Goal: Find specific page/section: Find specific page/section

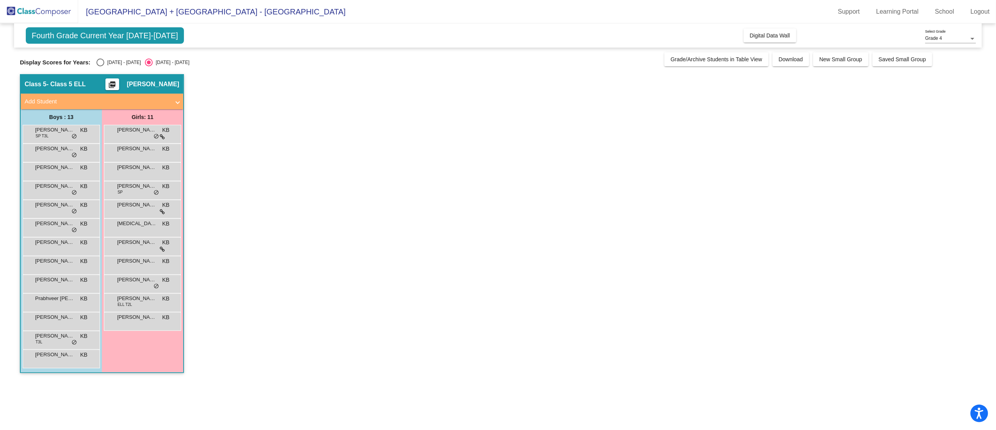
click at [121, 59] on label "[DATE] - [DATE]" at bounding box center [118, 63] width 45 height 8
click at [100, 66] on input "[DATE] - [DATE]" at bounding box center [100, 66] width 0 height 0
radio input "true"
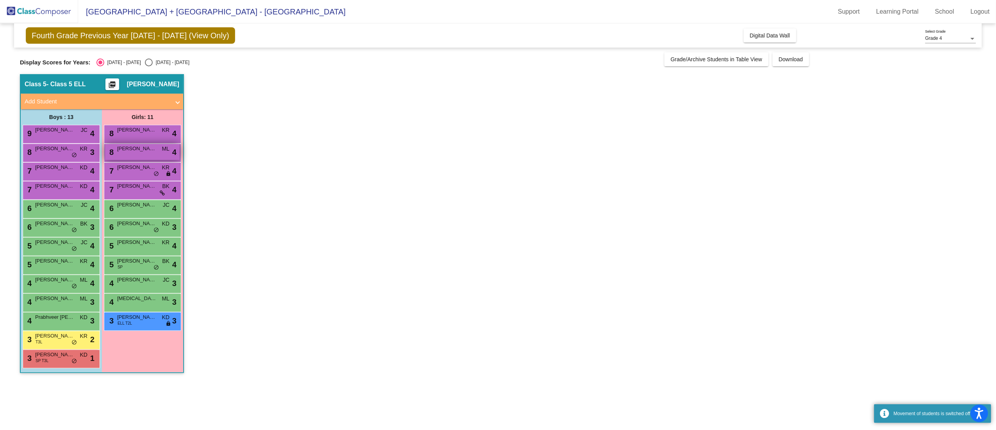
click at [130, 154] on div "8 [PERSON_NAME] [PERSON_NAME] ML lock do_not_disturb_alt 4" at bounding box center [142, 152] width 75 height 16
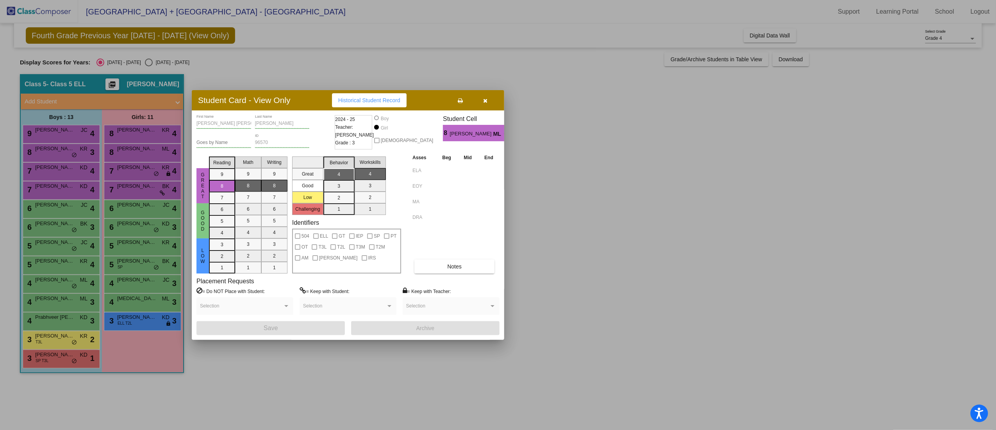
click at [585, 140] on div at bounding box center [498, 215] width 996 height 430
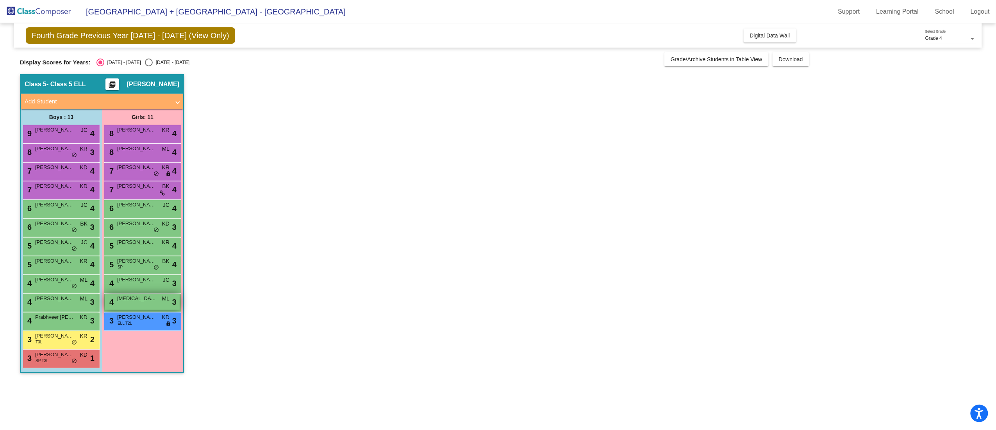
click at [143, 296] on span "[MEDICAL_DATA][PERSON_NAME]" at bounding box center [136, 299] width 39 height 8
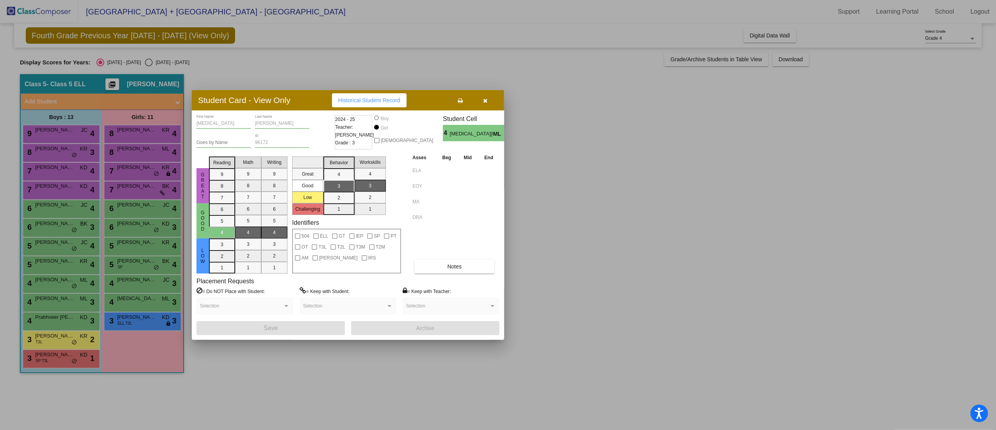
click at [621, 279] on div at bounding box center [498, 215] width 996 height 430
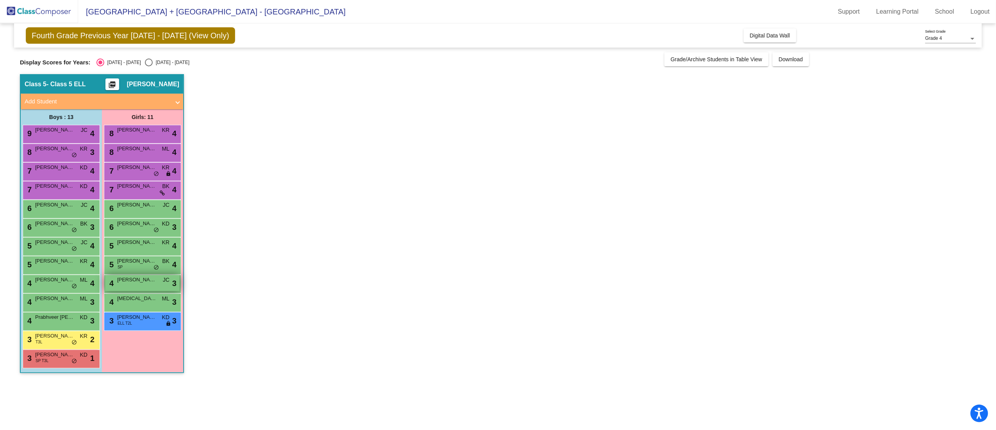
click at [130, 286] on div "4 [PERSON_NAME] JC lock do_not_disturb_alt 3" at bounding box center [142, 283] width 75 height 16
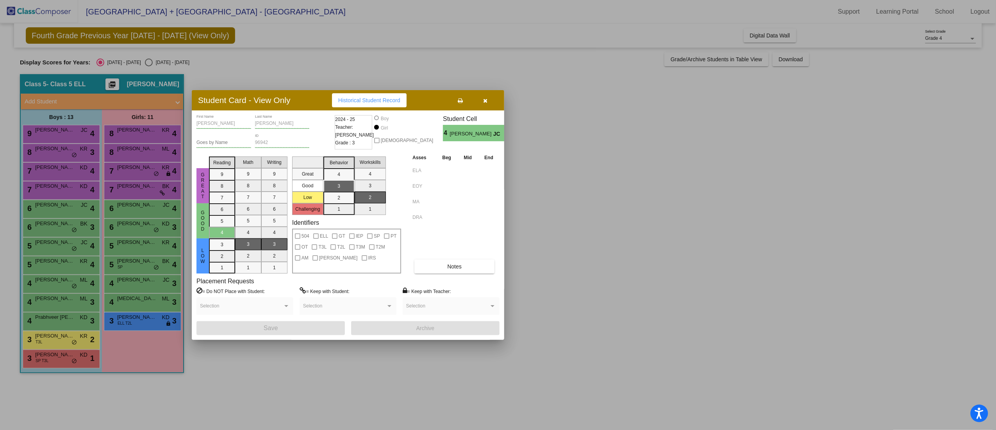
click at [676, 266] on div at bounding box center [498, 215] width 996 height 430
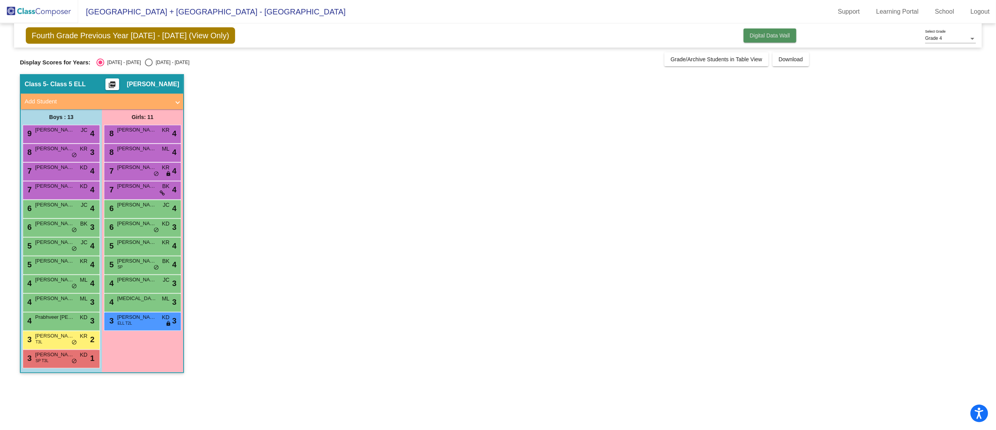
click at [778, 34] on span "Digital Data Wall" at bounding box center [770, 35] width 40 height 6
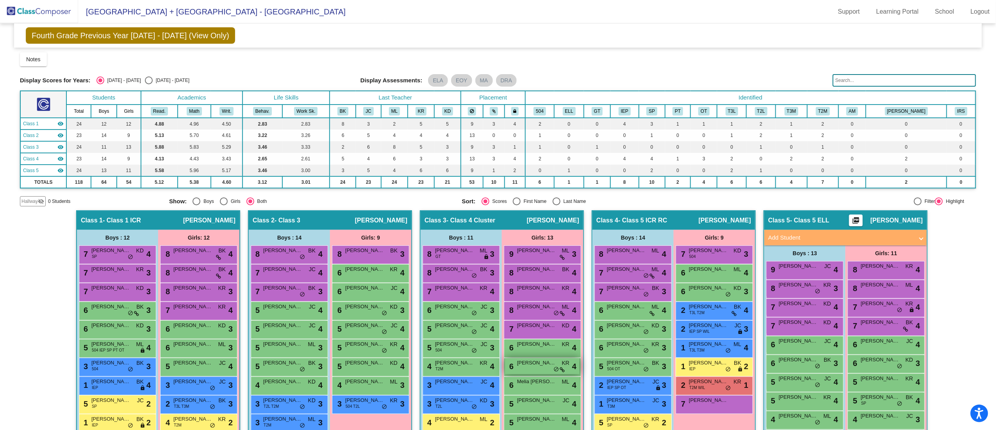
click at [529, 365] on span "[PERSON_NAME] [PERSON_NAME]" at bounding box center [536, 363] width 39 height 8
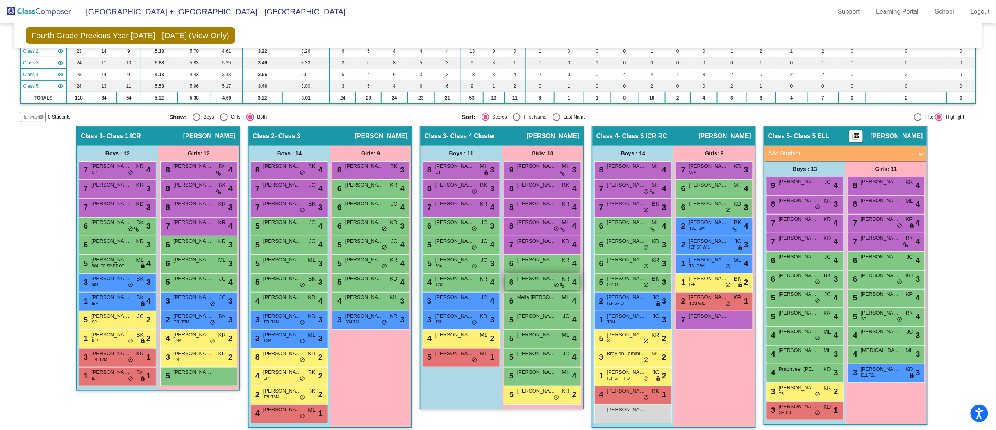
scroll to position [89, 0]
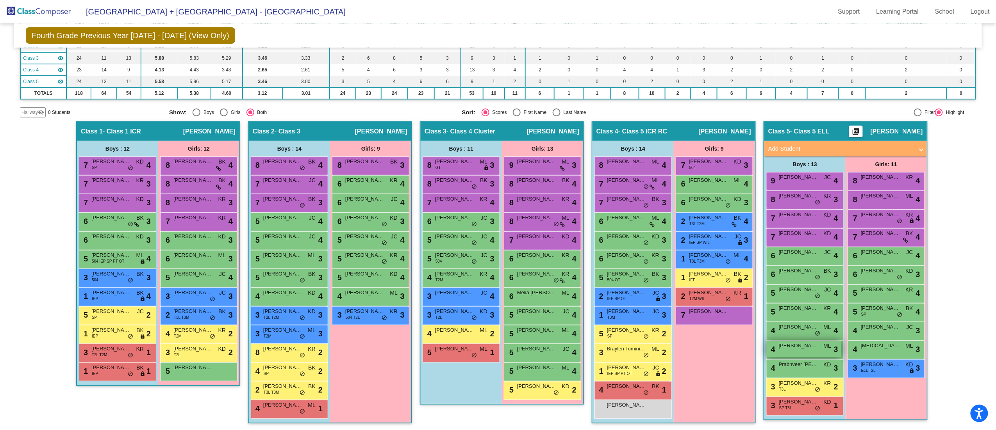
click at [798, 351] on div "4 [PERSON_NAME] ML lock do_not_disturb_alt 3" at bounding box center [804, 349] width 75 height 16
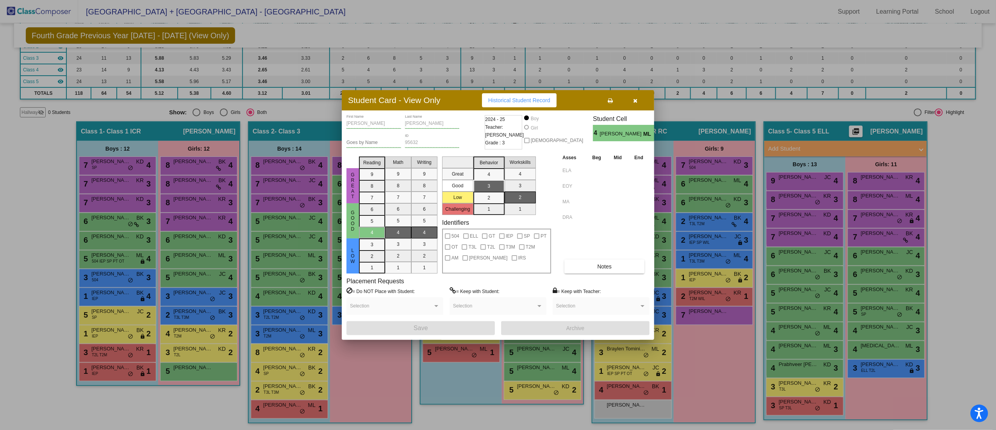
click at [729, 241] on div at bounding box center [498, 215] width 996 height 430
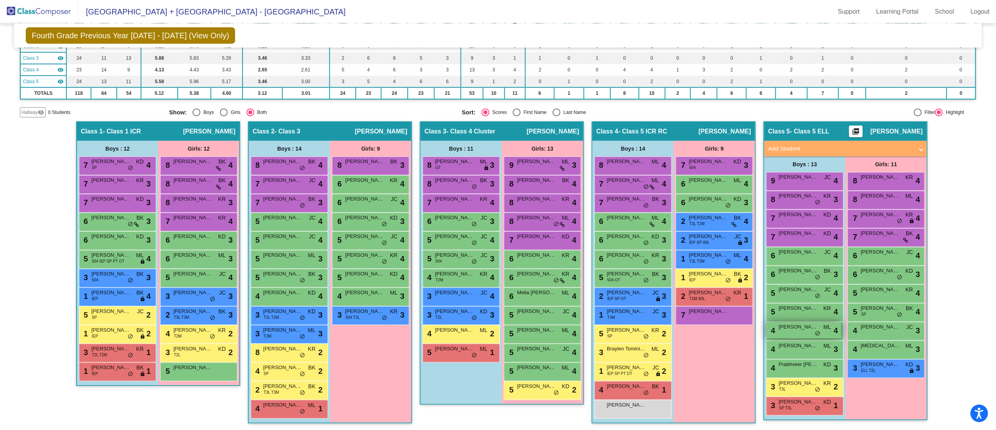
click at [793, 333] on div "4 [PERSON_NAME] lock do_not_disturb_alt 4" at bounding box center [804, 331] width 75 height 16
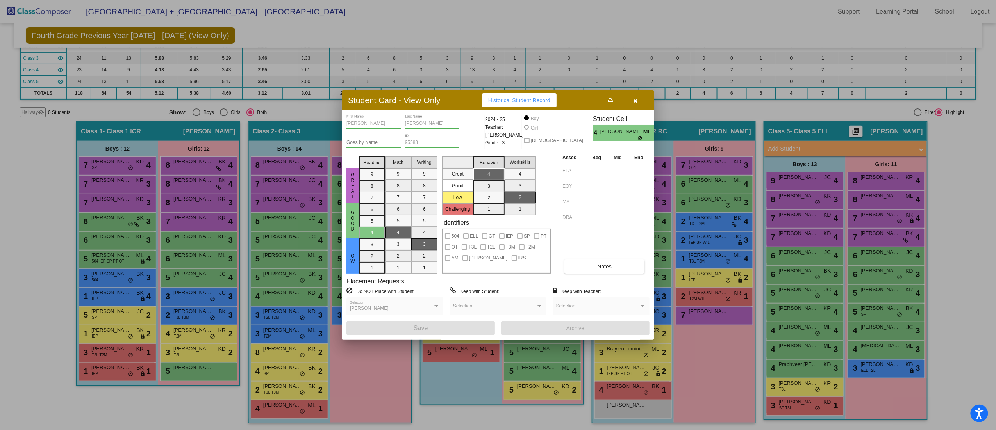
click at [773, 307] on div at bounding box center [498, 215] width 996 height 430
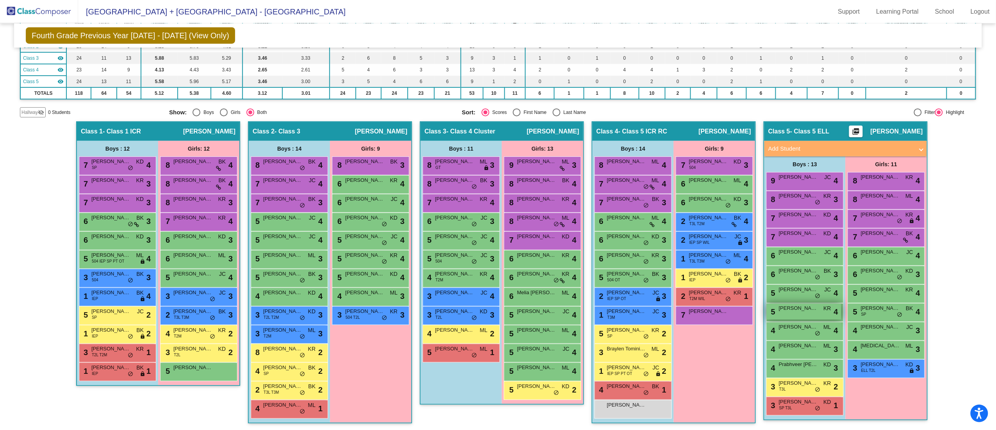
click at [782, 306] on span "[PERSON_NAME]" at bounding box center [798, 309] width 39 height 8
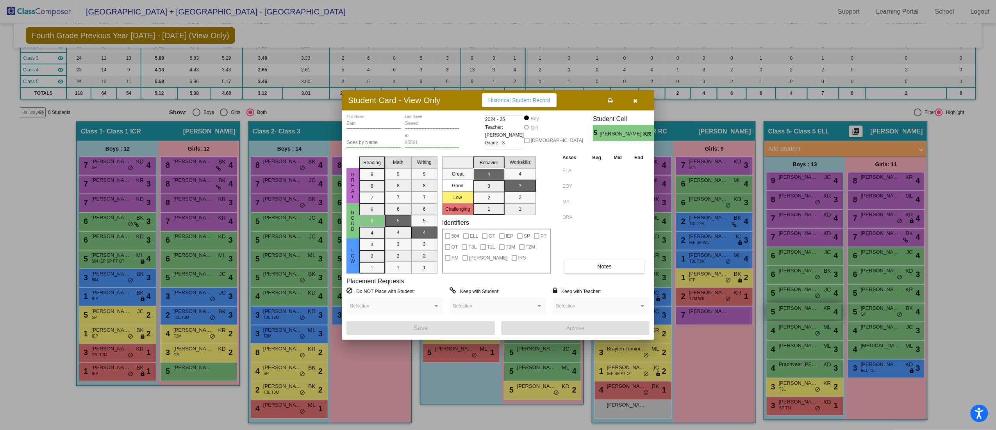
click at [782, 306] on div at bounding box center [498, 215] width 996 height 430
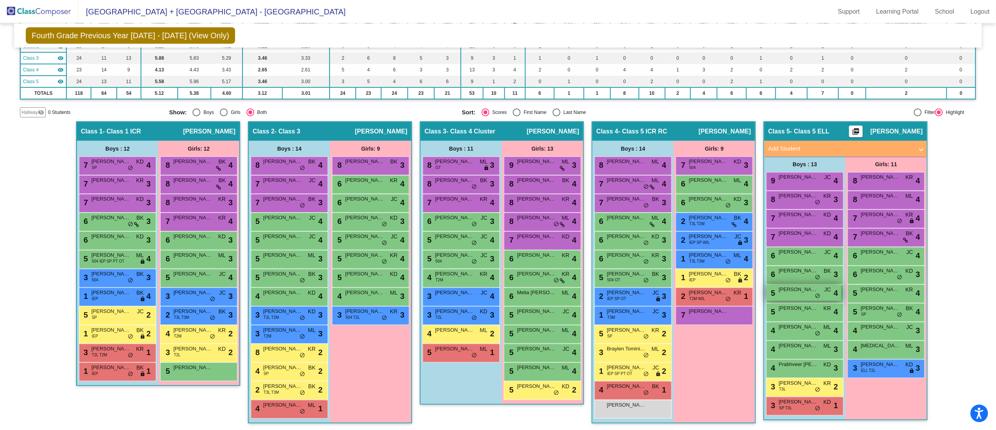
click at [785, 295] on div "5 [PERSON_NAME] JC lock do_not_disturb_alt 4" at bounding box center [804, 293] width 75 height 16
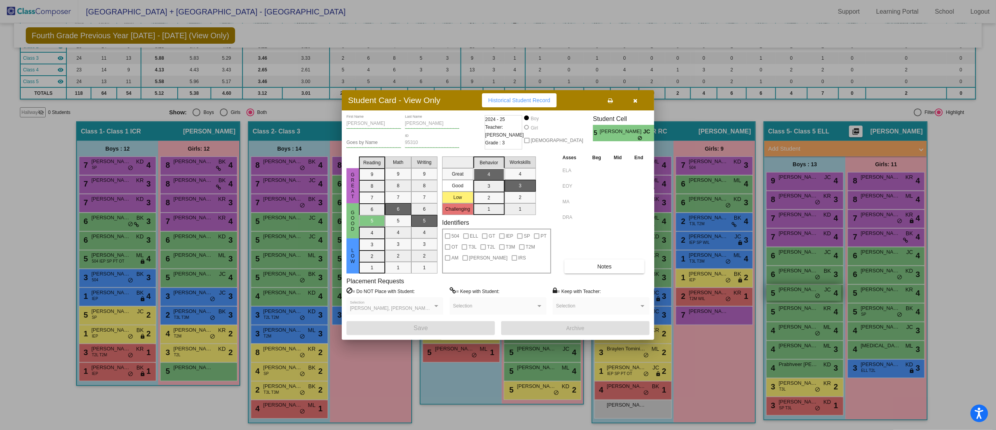
click at [785, 295] on div at bounding box center [498, 215] width 996 height 430
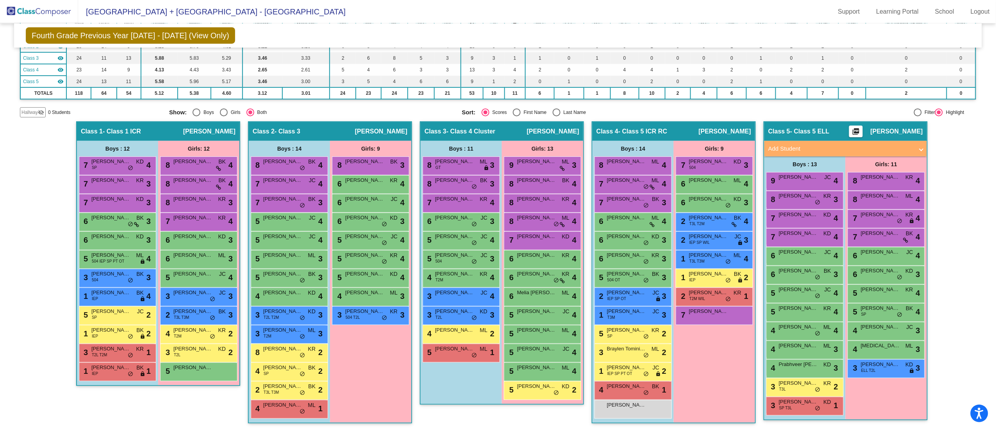
click at [112, 389] on app-classroom "Class 1 - Class 1 ICR picture_as_pdf [PERSON_NAME] Add Student First Name Last …" at bounding box center [158, 257] width 164 height 273
